Goal: Transaction & Acquisition: Purchase product/service

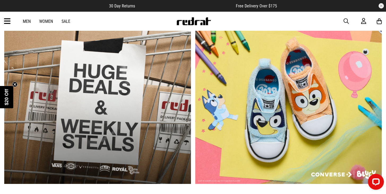
scroll to position [170, 0]
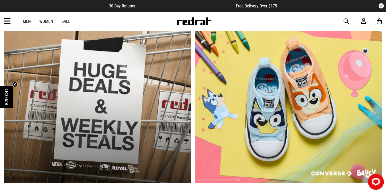
click at [271, 138] on link "2 / 2" at bounding box center [288, 105] width 187 height 154
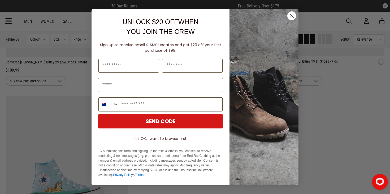
click at [288, 16] on circle "Close dialog" at bounding box center [291, 15] width 9 height 9
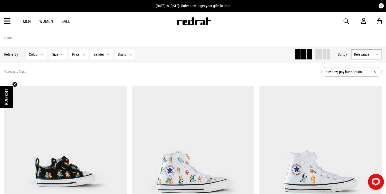
click at [8, 21] on icon at bounding box center [7, 21] width 7 height 9
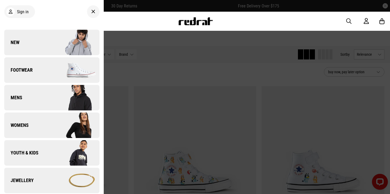
click at [37, 71] on link "Footwear" at bounding box center [51, 69] width 95 height 25
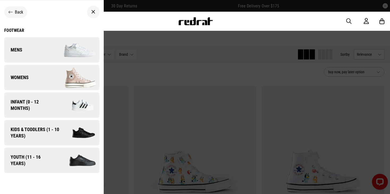
click at [46, 165] on span "Youth (11 - 16 years)" at bounding box center [29, 160] width 50 height 13
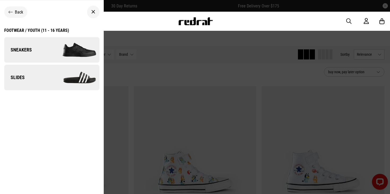
click at [58, 52] on img at bounding box center [75, 50] width 47 height 27
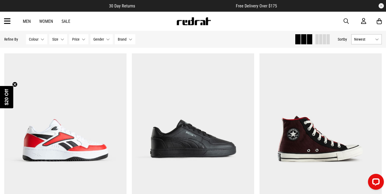
scroll to position [749, 0]
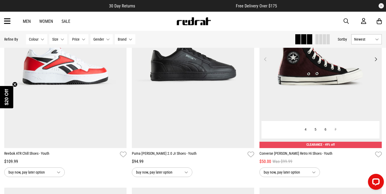
click at [330, 102] on img at bounding box center [320, 62] width 122 height 171
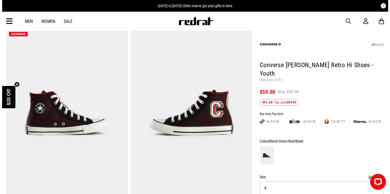
scroll to position [32, 0]
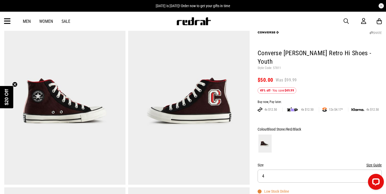
click at [7, 20] on icon at bounding box center [7, 21] width 7 height 9
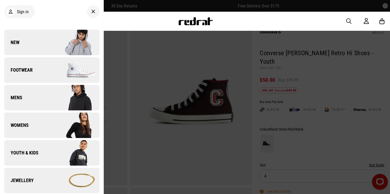
click at [37, 68] on link "Footwear" at bounding box center [51, 69] width 95 height 25
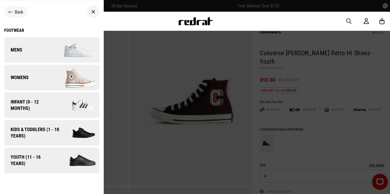
click at [41, 163] on span "Youth (11 - 16 years)" at bounding box center [29, 160] width 50 height 13
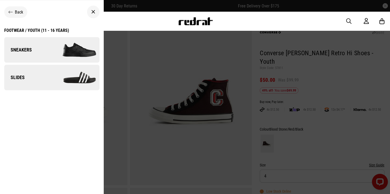
click at [44, 55] on link "Sneakers" at bounding box center [51, 49] width 95 height 25
